Goal: Find specific page/section: Find specific page/section

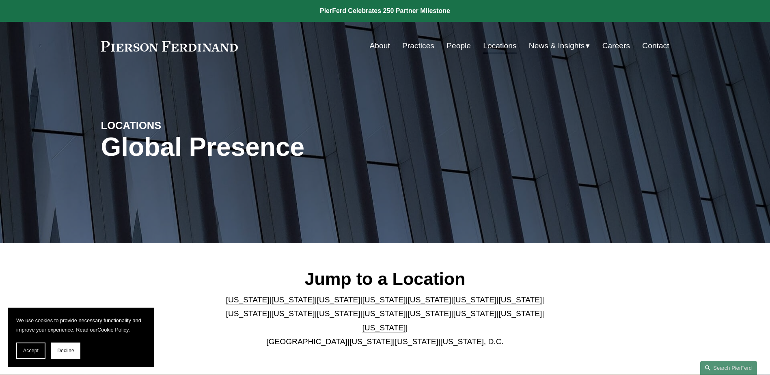
click at [498, 315] on link "[US_STATE]" at bounding box center [519, 313] width 43 height 9
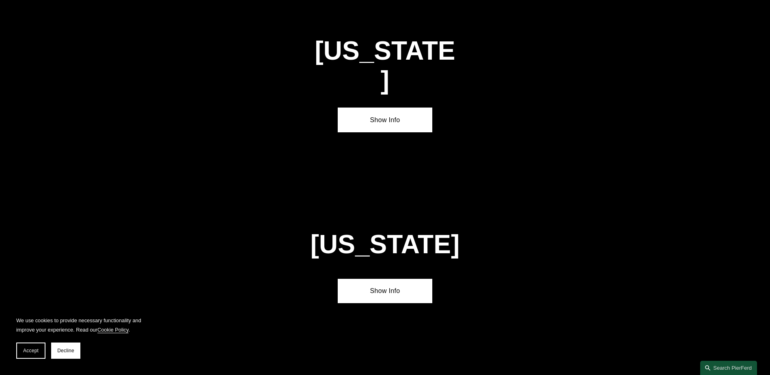
scroll to position [2591, 0]
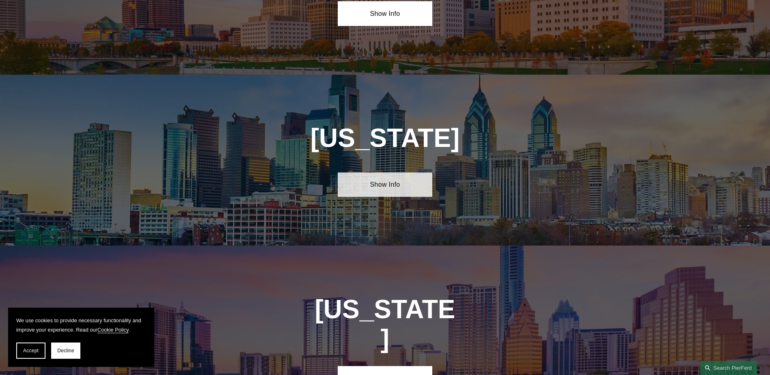
click at [378, 172] on link "Show Info" at bounding box center [385, 184] width 95 height 24
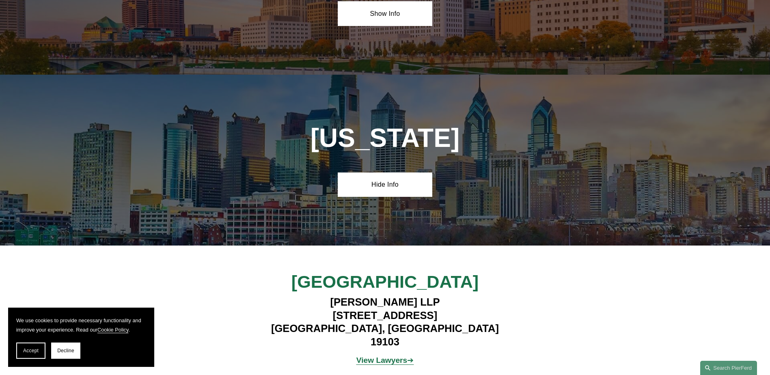
click at [381, 356] on strong "View Lawyers" at bounding box center [381, 360] width 51 height 9
